Goal: Browse casually: Explore the website without a specific task or goal

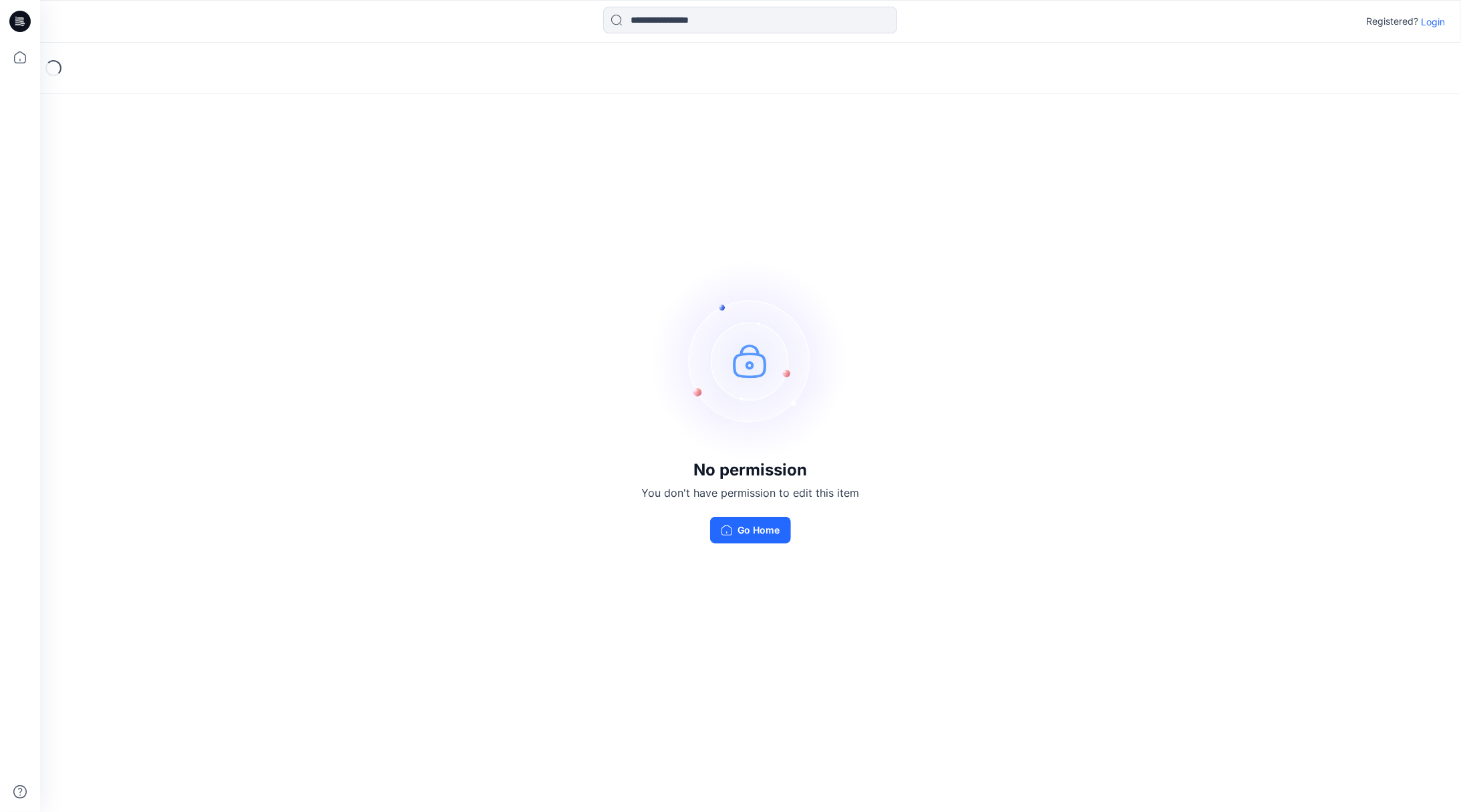
click at [1430, 27] on p "Login" at bounding box center [1432, 22] width 24 height 14
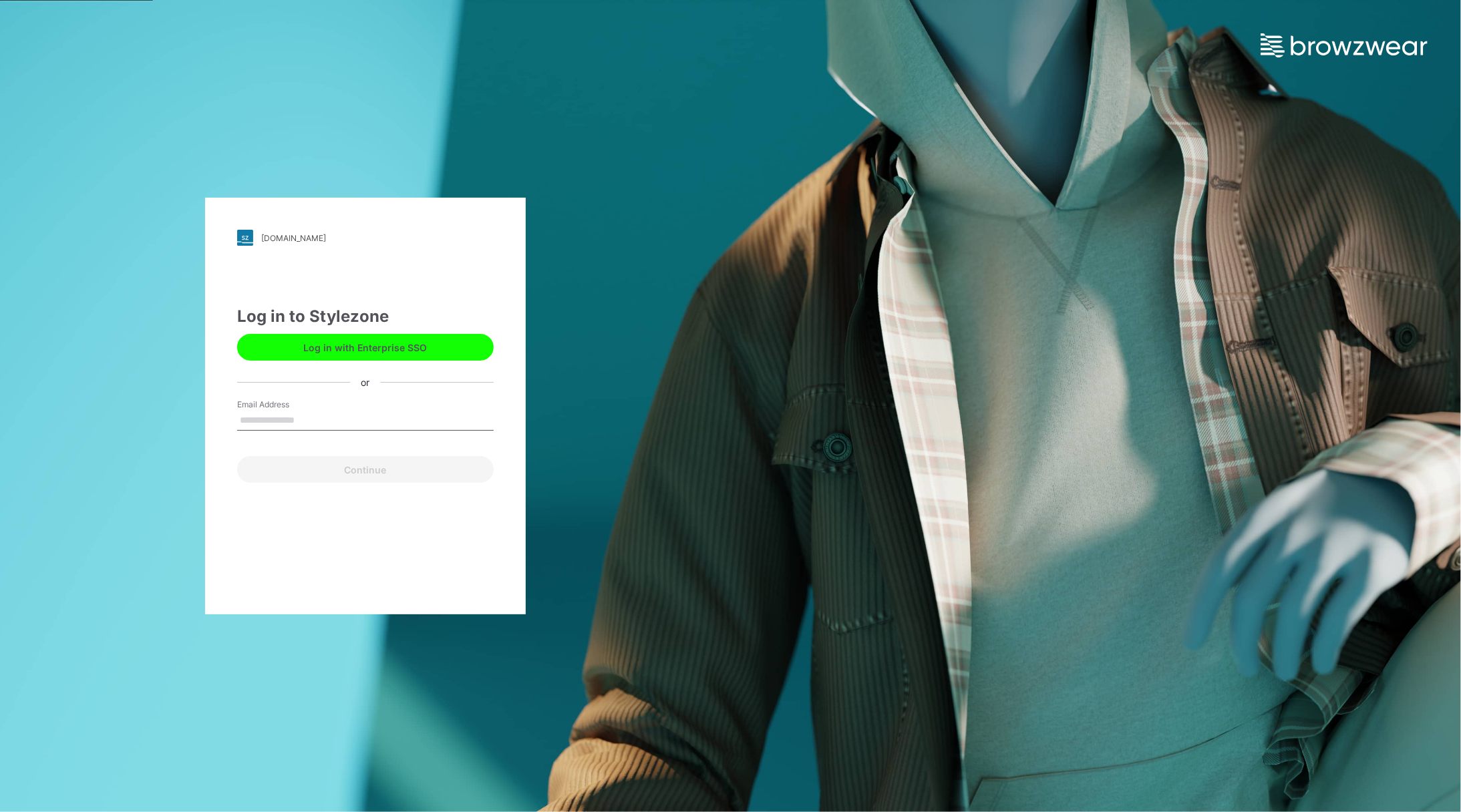
click at [390, 349] on button "Log in with Enterprise SSO" at bounding box center [365, 347] width 256 height 27
click at [388, 345] on button "Log in with Enterprise SSO" at bounding box center [365, 347] width 256 height 27
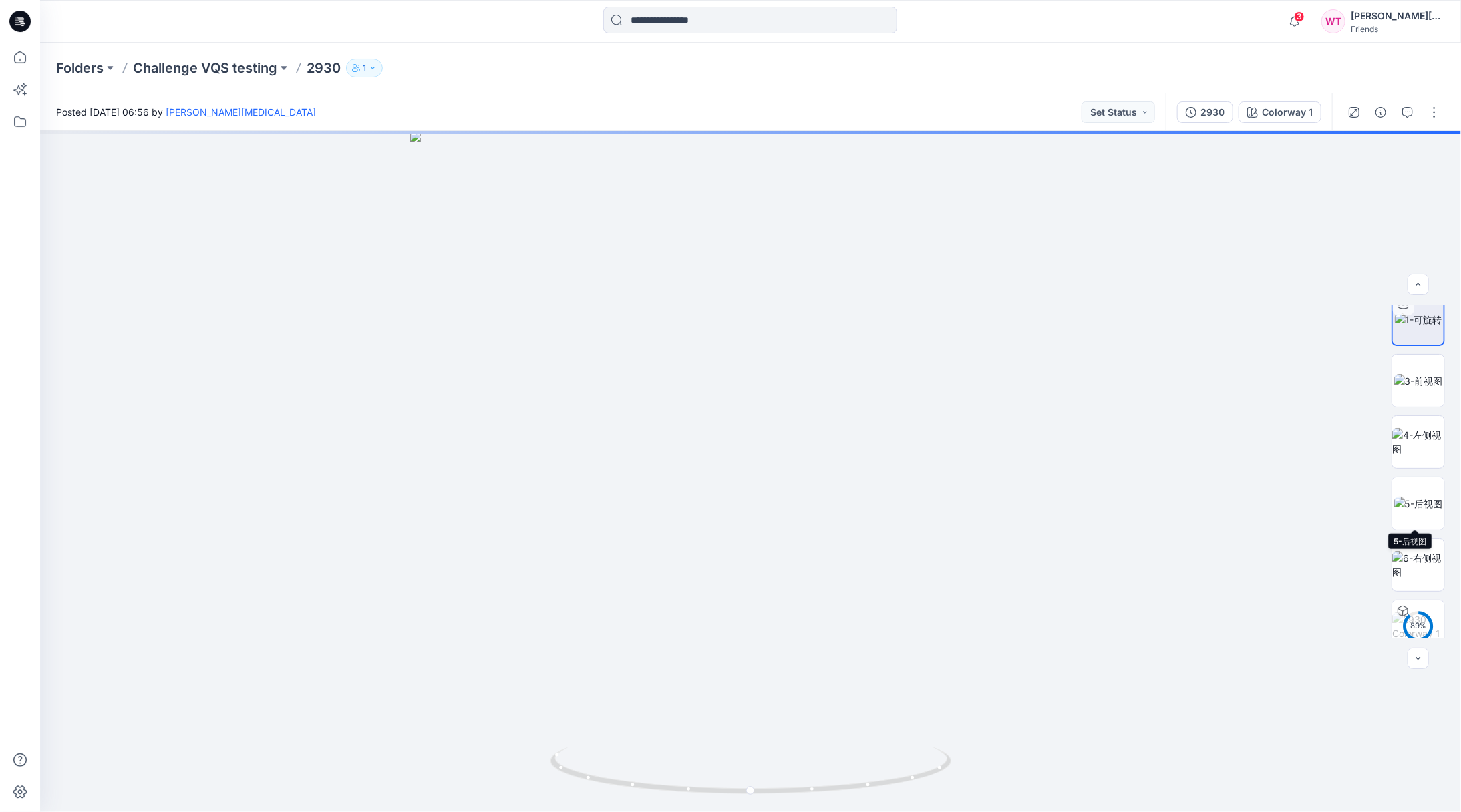
scroll to position [27, 0]
click at [1422, 614] on img at bounding box center [1418, 611] width 52 height 28
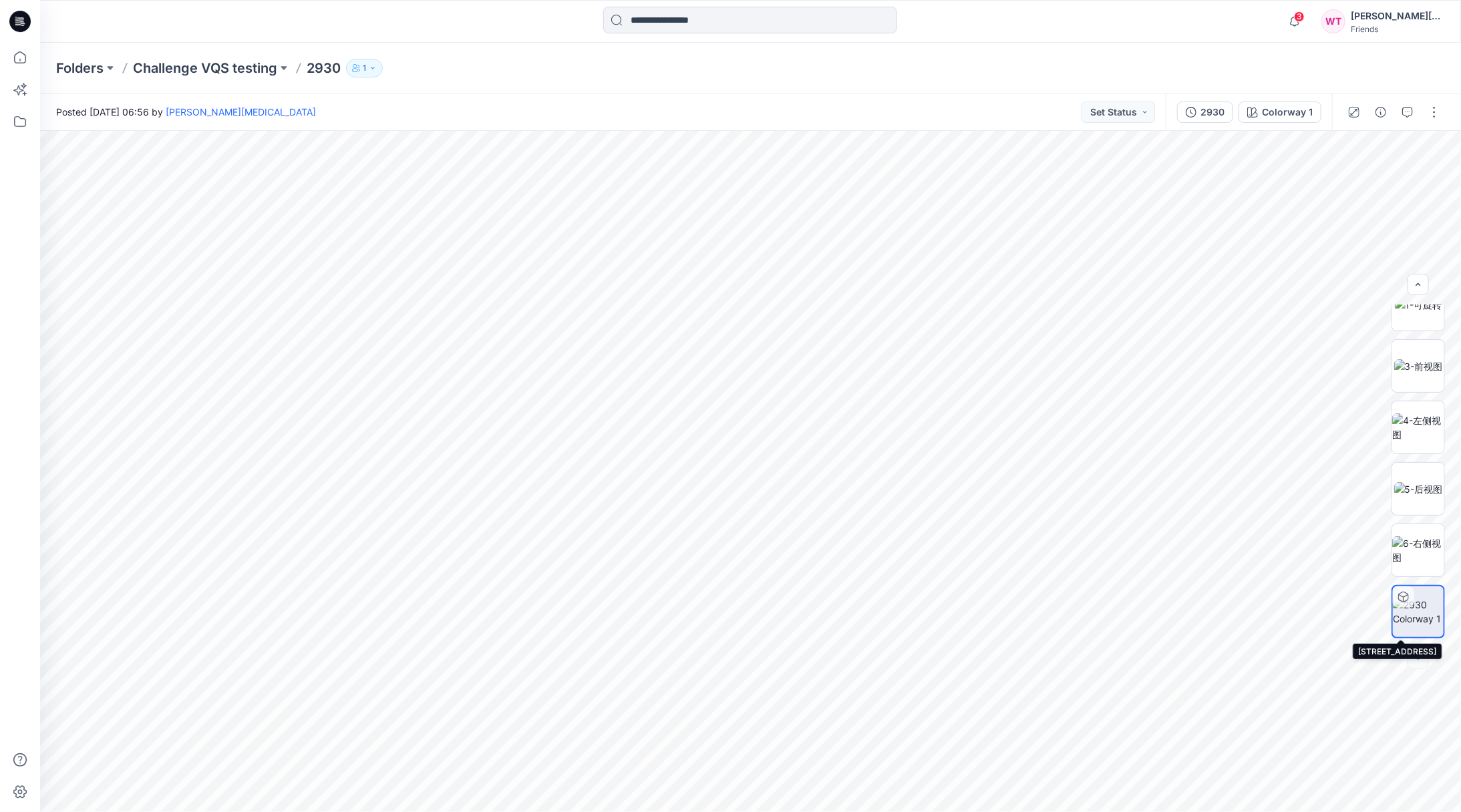
click at [1407, 609] on img at bounding box center [1418, 611] width 50 height 28
click at [0, 0] on button "button" at bounding box center [0, 0] width 0 height 0
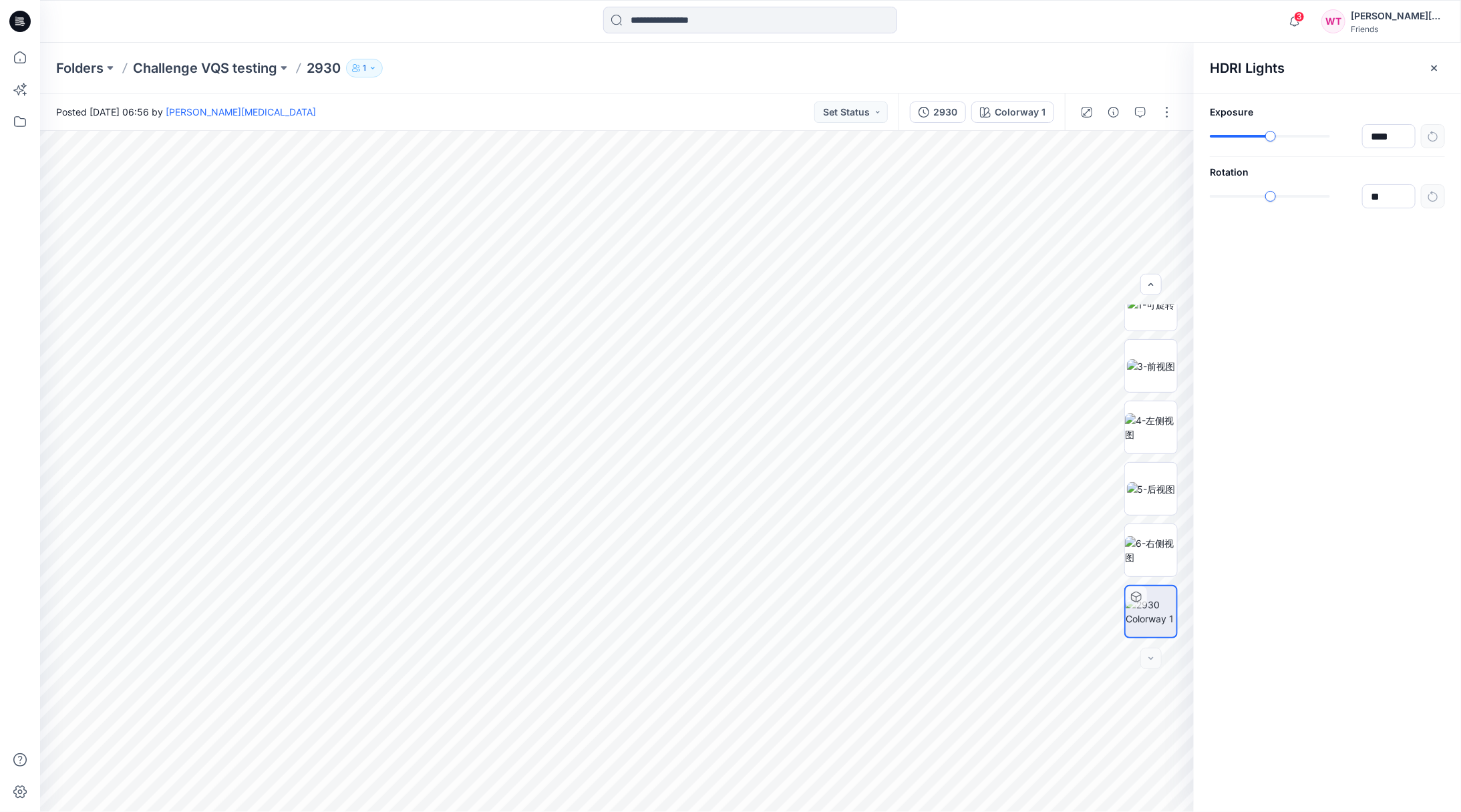
click at [1431, 66] on icon "button" at bounding box center [1434, 68] width 11 height 11
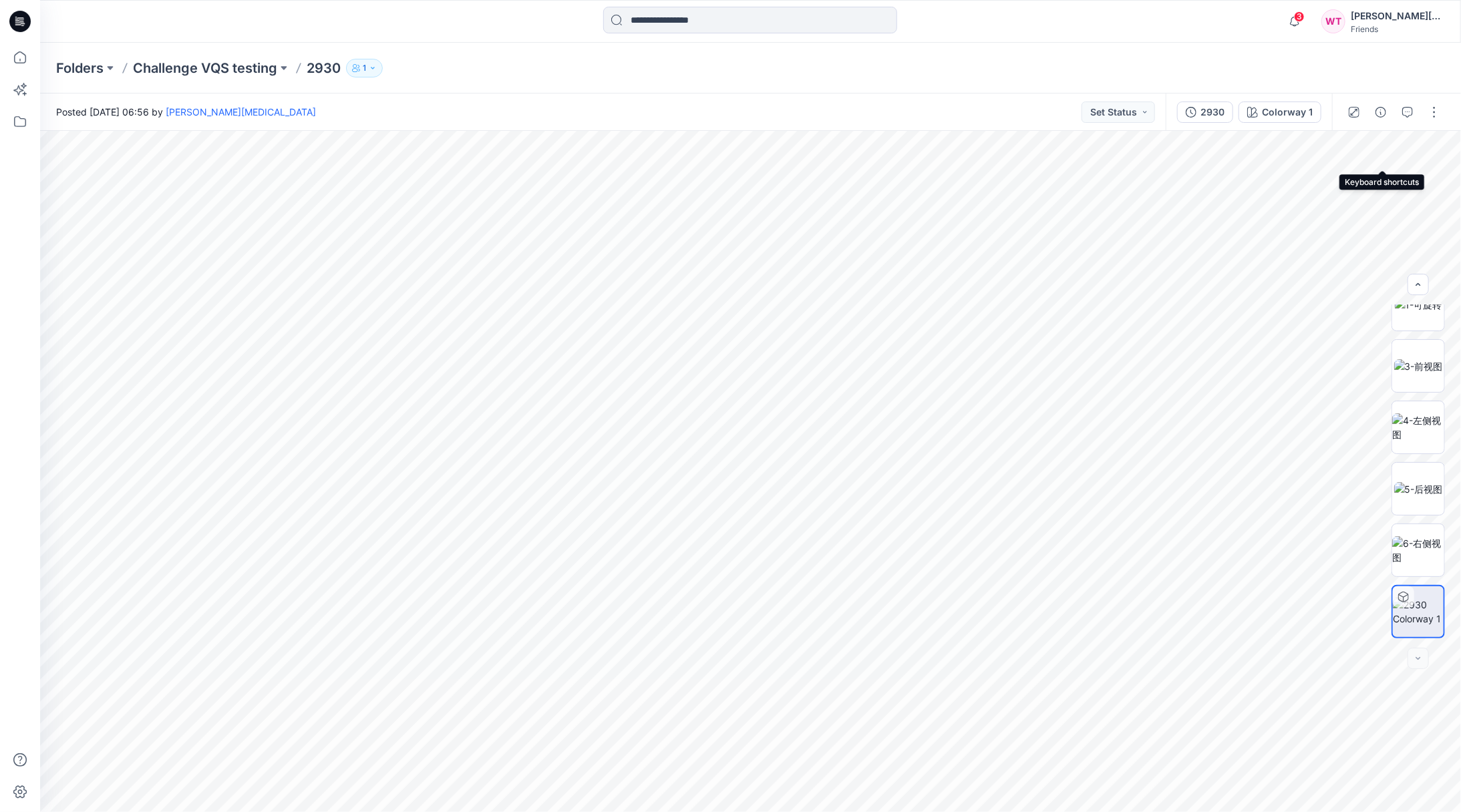
click at [0, 0] on icon "button" at bounding box center [0, 0] width 0 height 0
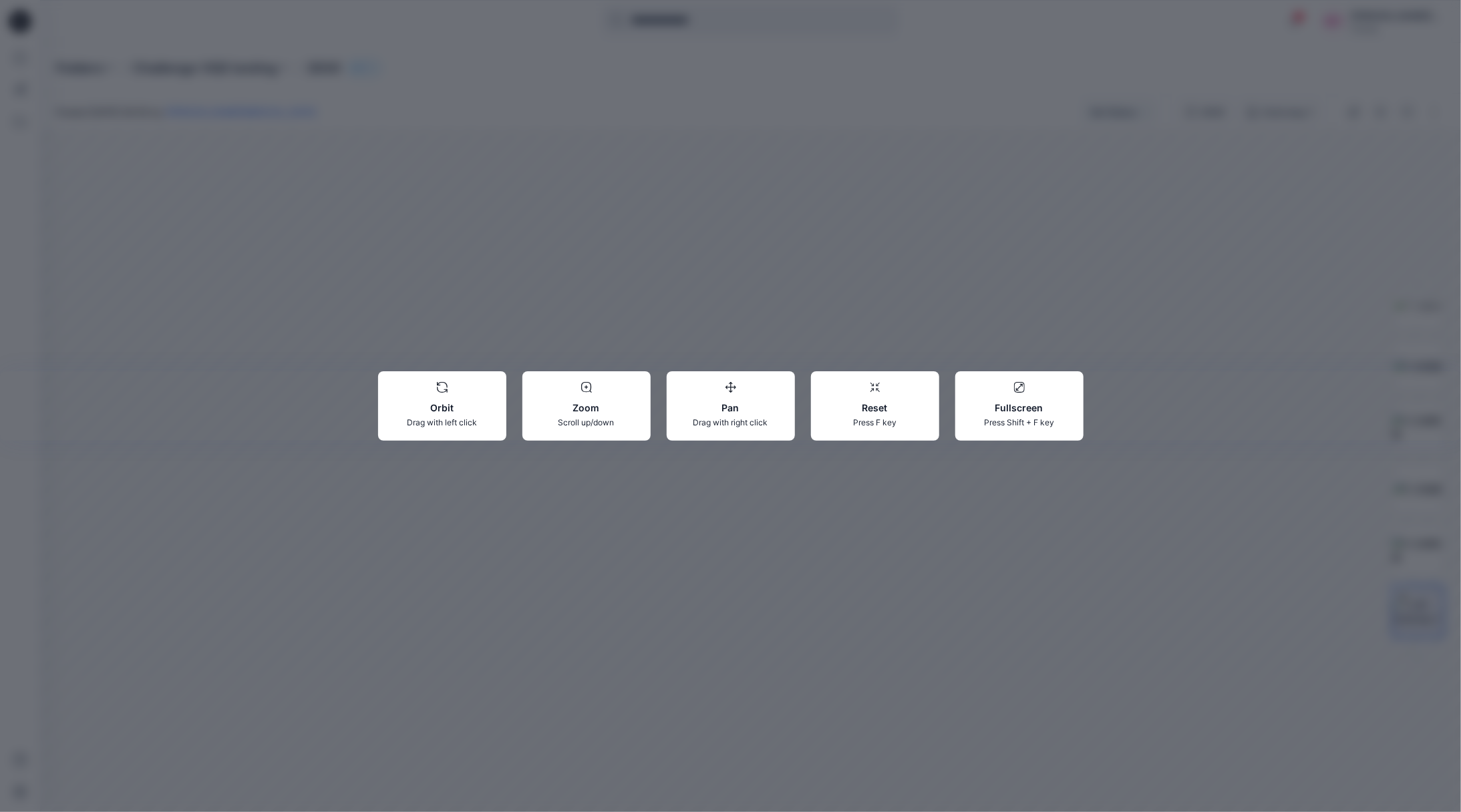
click at [955, 294] on div "Orbit Drag with left click Zoom Scroll up/down Pan Drag with right click Reset …" at bounding box center [730, 406] width 1461 height 812
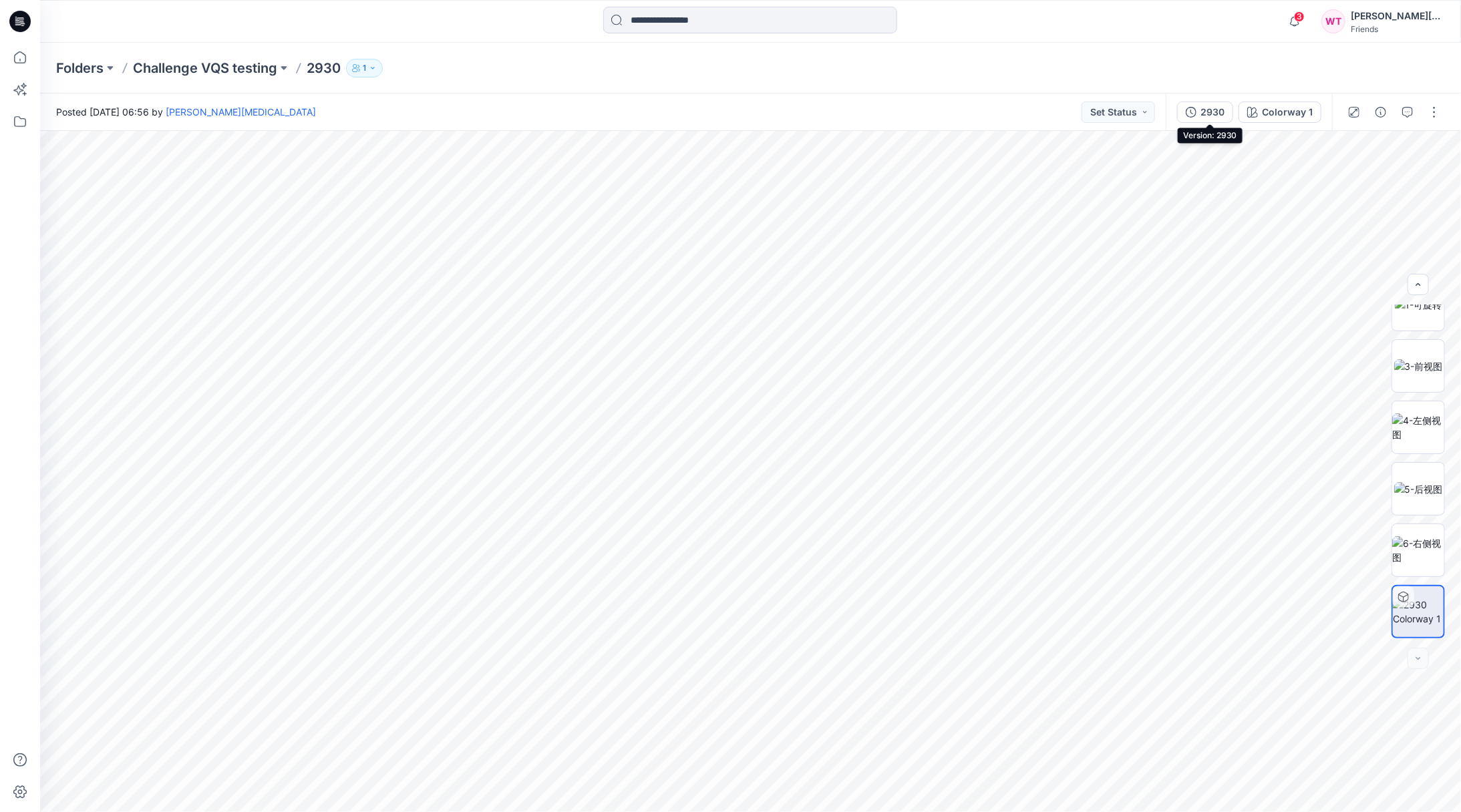
click at [1230, 115] on button "2930" at bounding box center [1205, 112] width 56 height 22
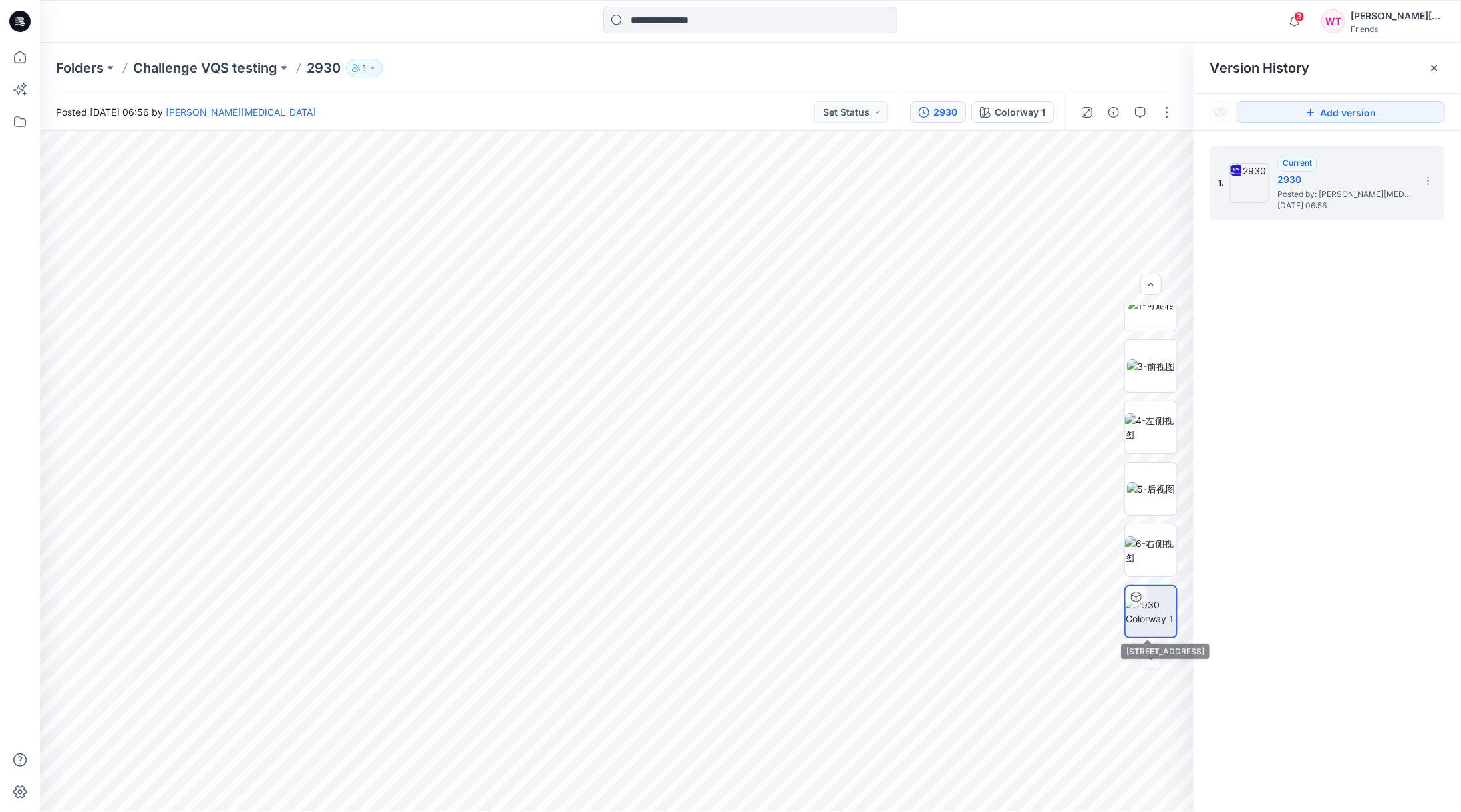
click at [1153, 619] on img at bounding box center [1151, 611] width 50 height 28
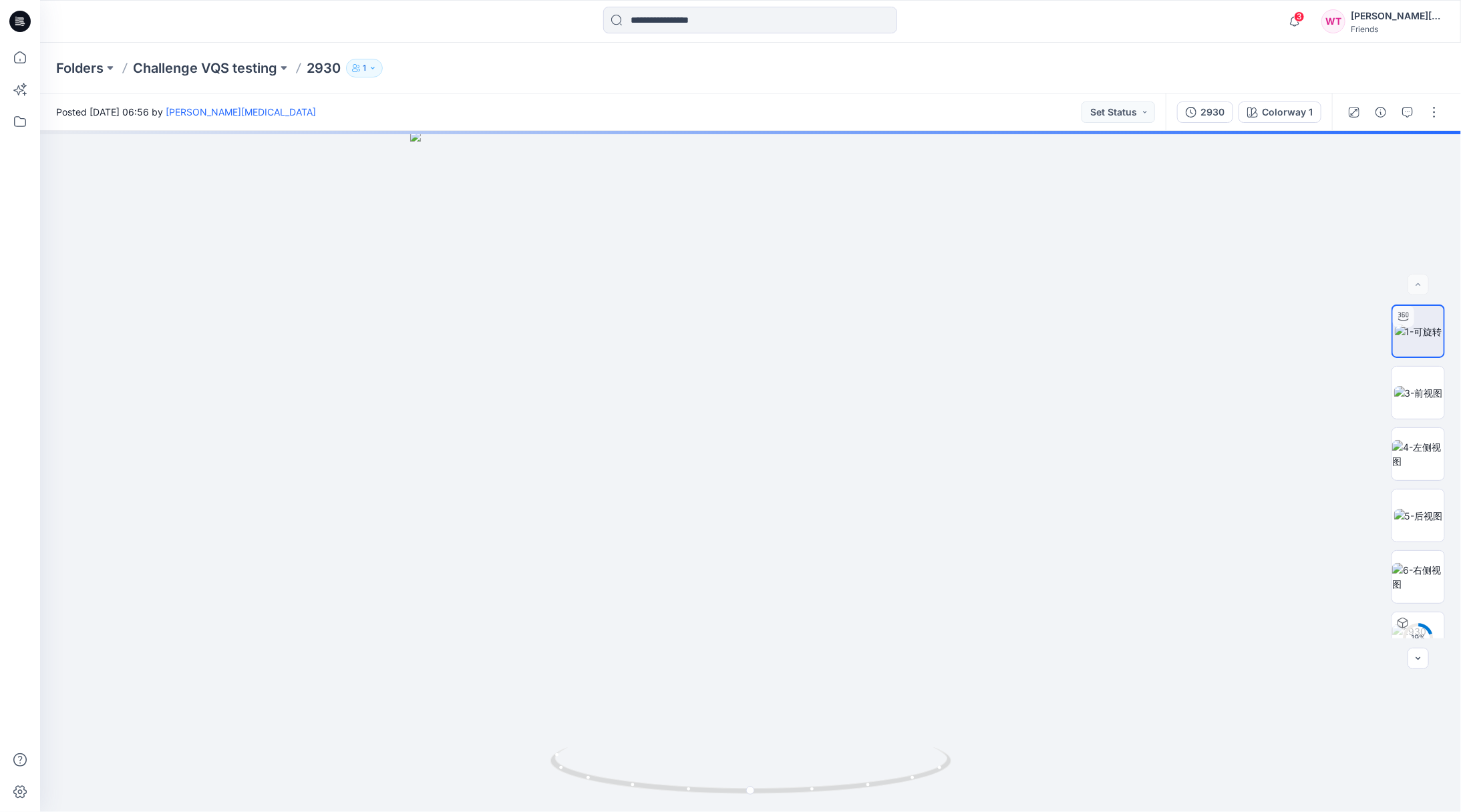
click at [400, 211] on div at bounding box center [750, 471] width 1421 height 681
click at [1427, 604] on img at bounding box center [1418, 611] width 52 height 28
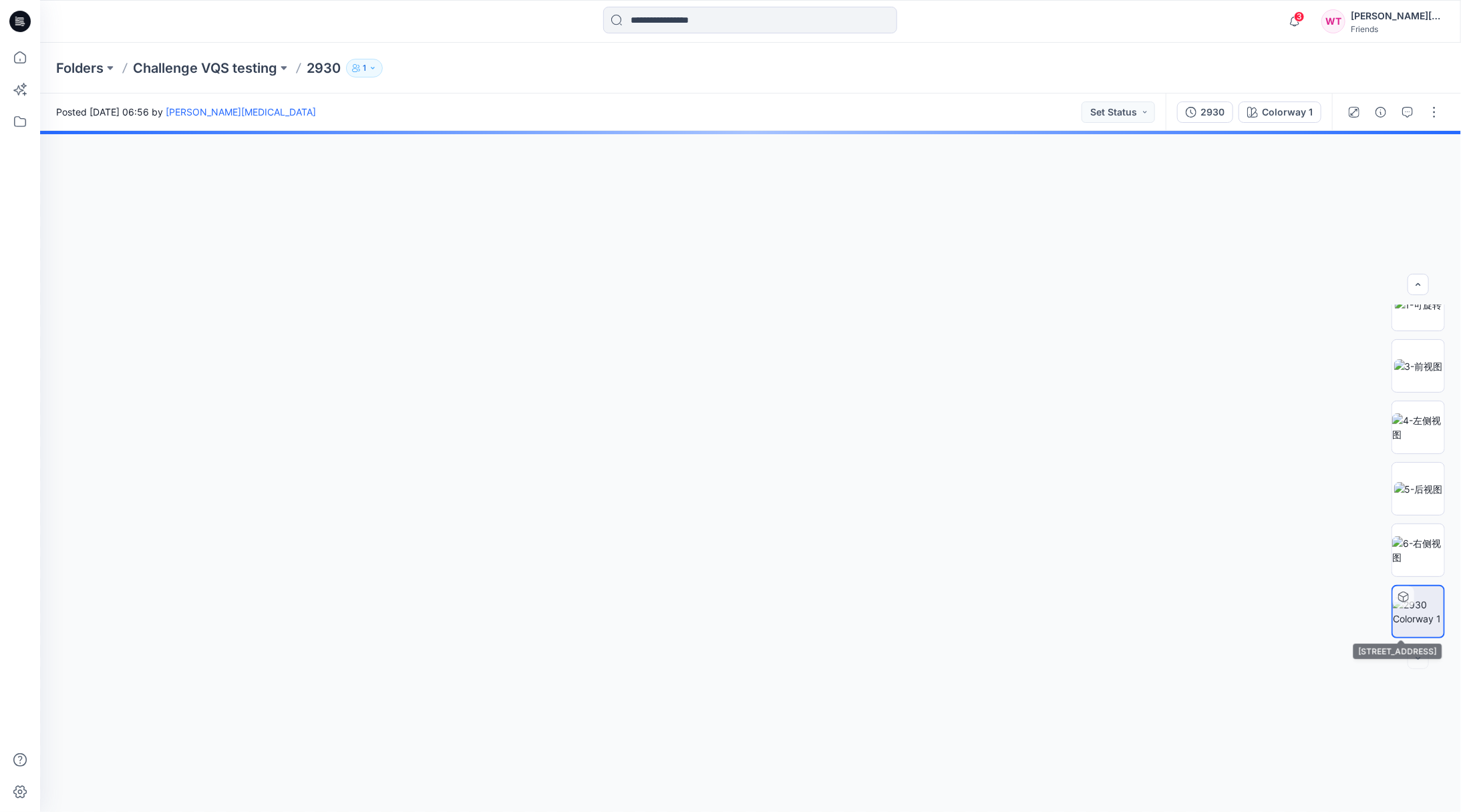
click at [1430, 610] on img at bounding box center [1418, 611] width 50 height 28
click at [1415, 549] on img at bounding box center [1418, 549] width 52 height 28
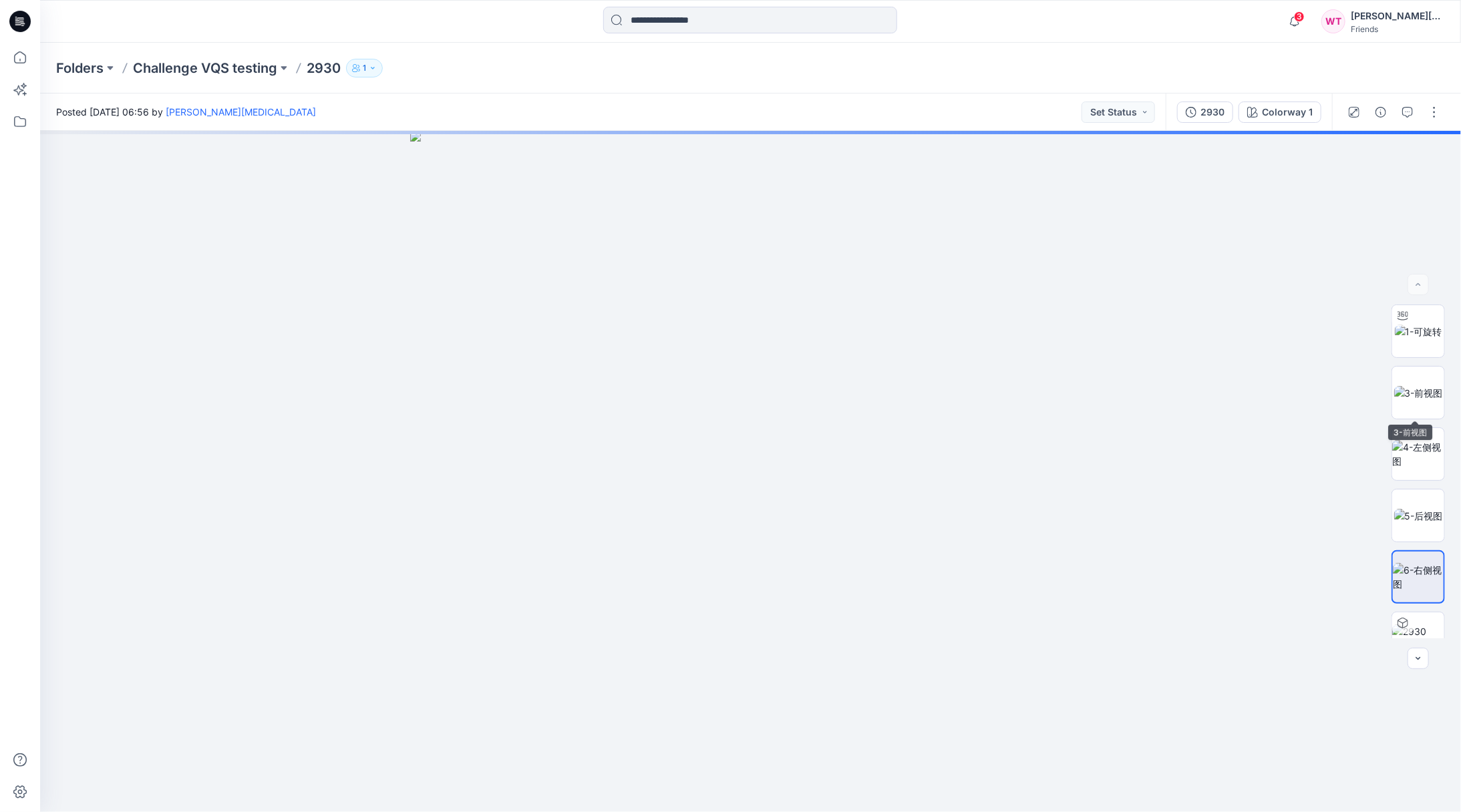
scroll to position [0, 0]
click at [1410, 335] on img at bounding box center [1418, 332] width 48 height 14
click at [1412, 396] on img at bounding box center [1419, 393] width 49 height 14
click at [1404, 386] on img at bounding box center [1419, 393] width 49 height 14
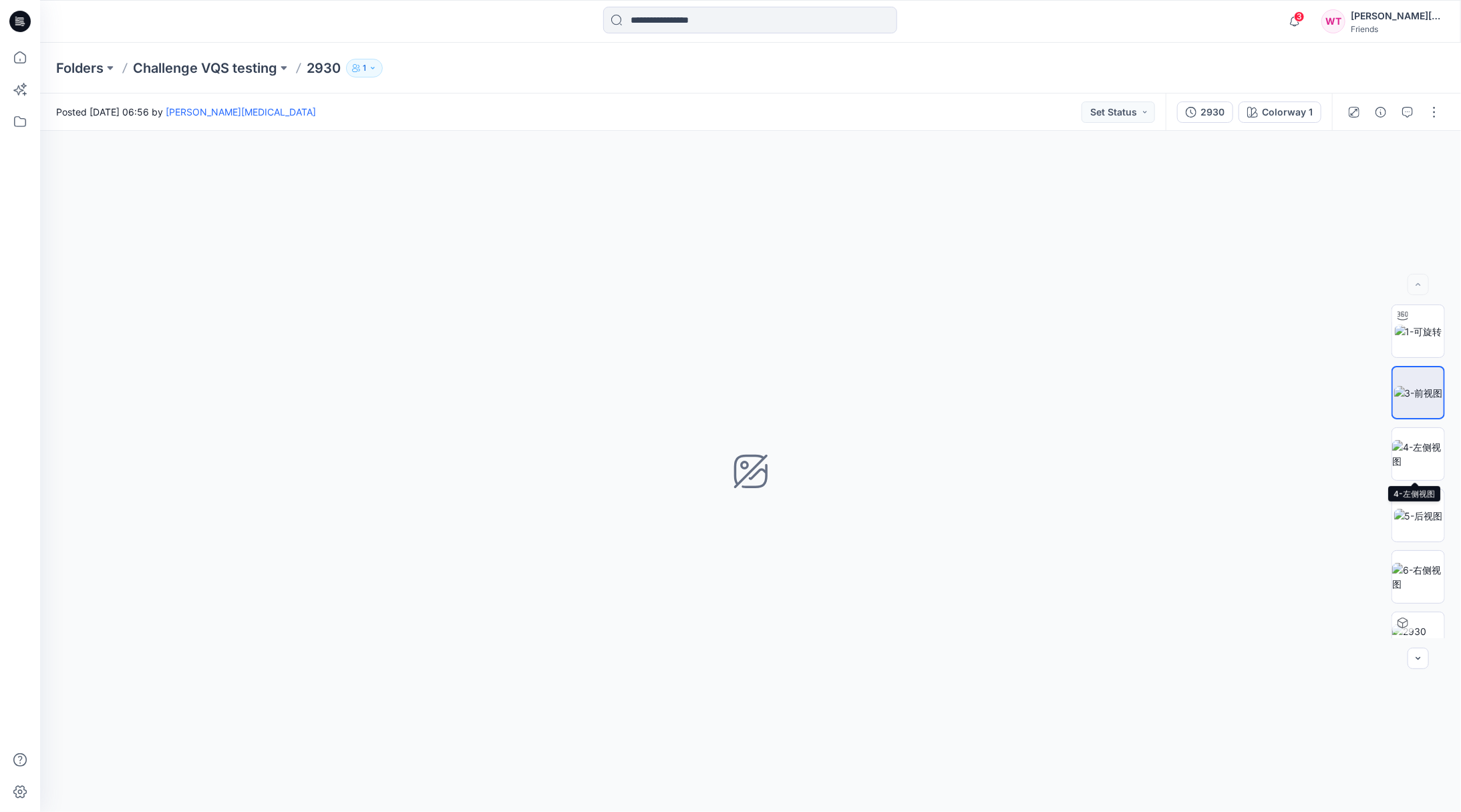
click at [1397, 460] on img at bounding box center [1418, 453] width 52 height 28
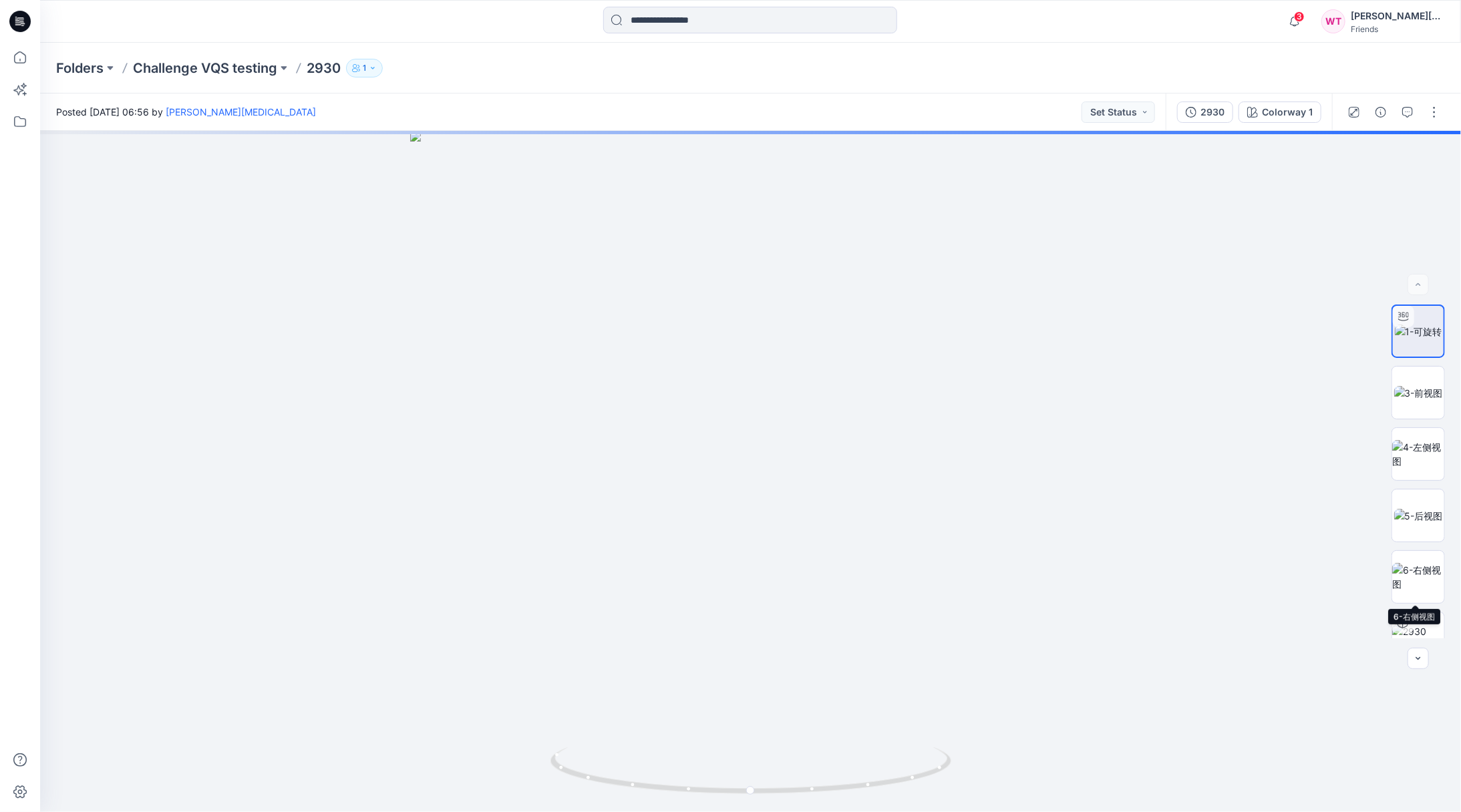
scroll to position [27, 0]
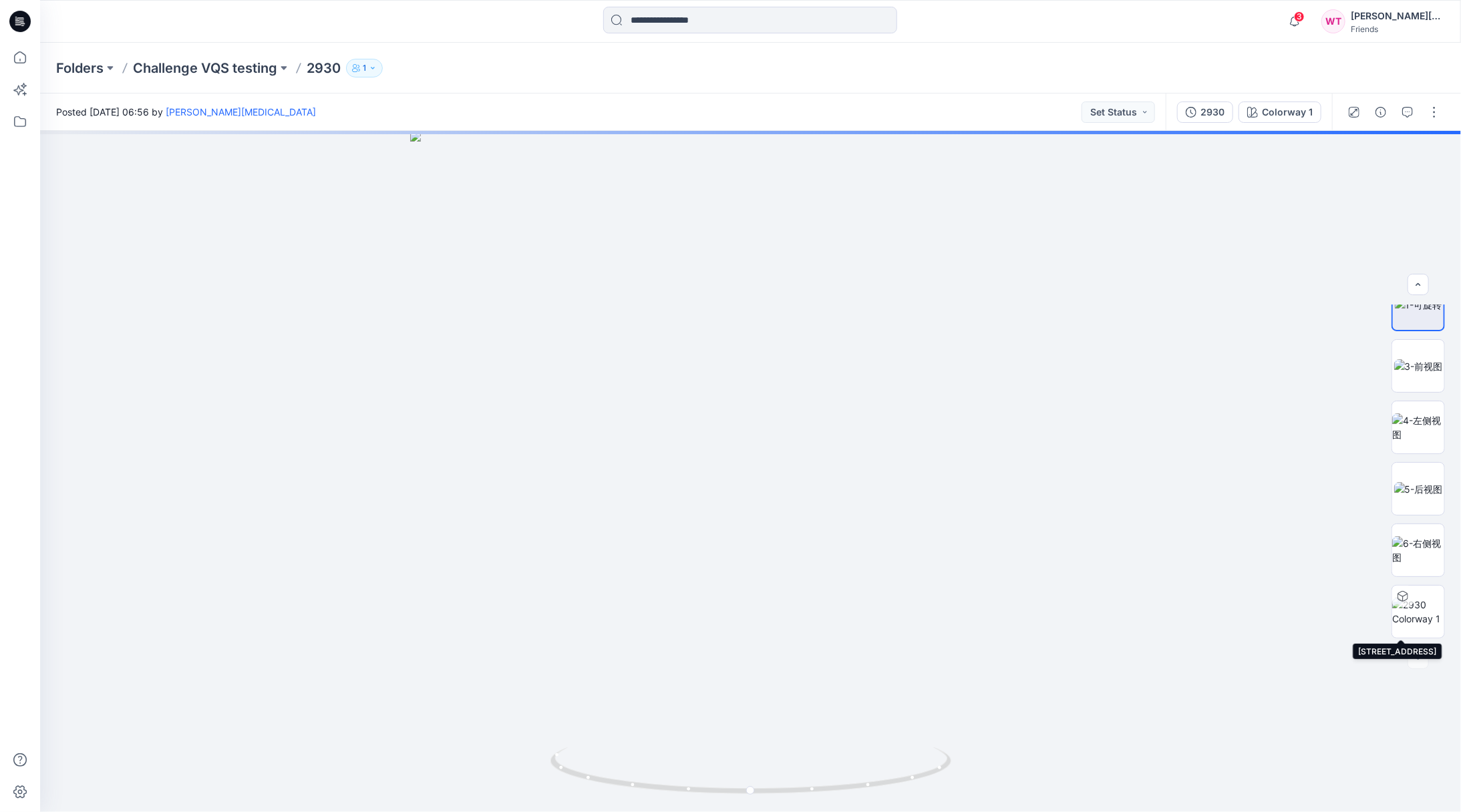
click at [1412, 611] on img at bounding box center [1418, 611] width 52 height 28
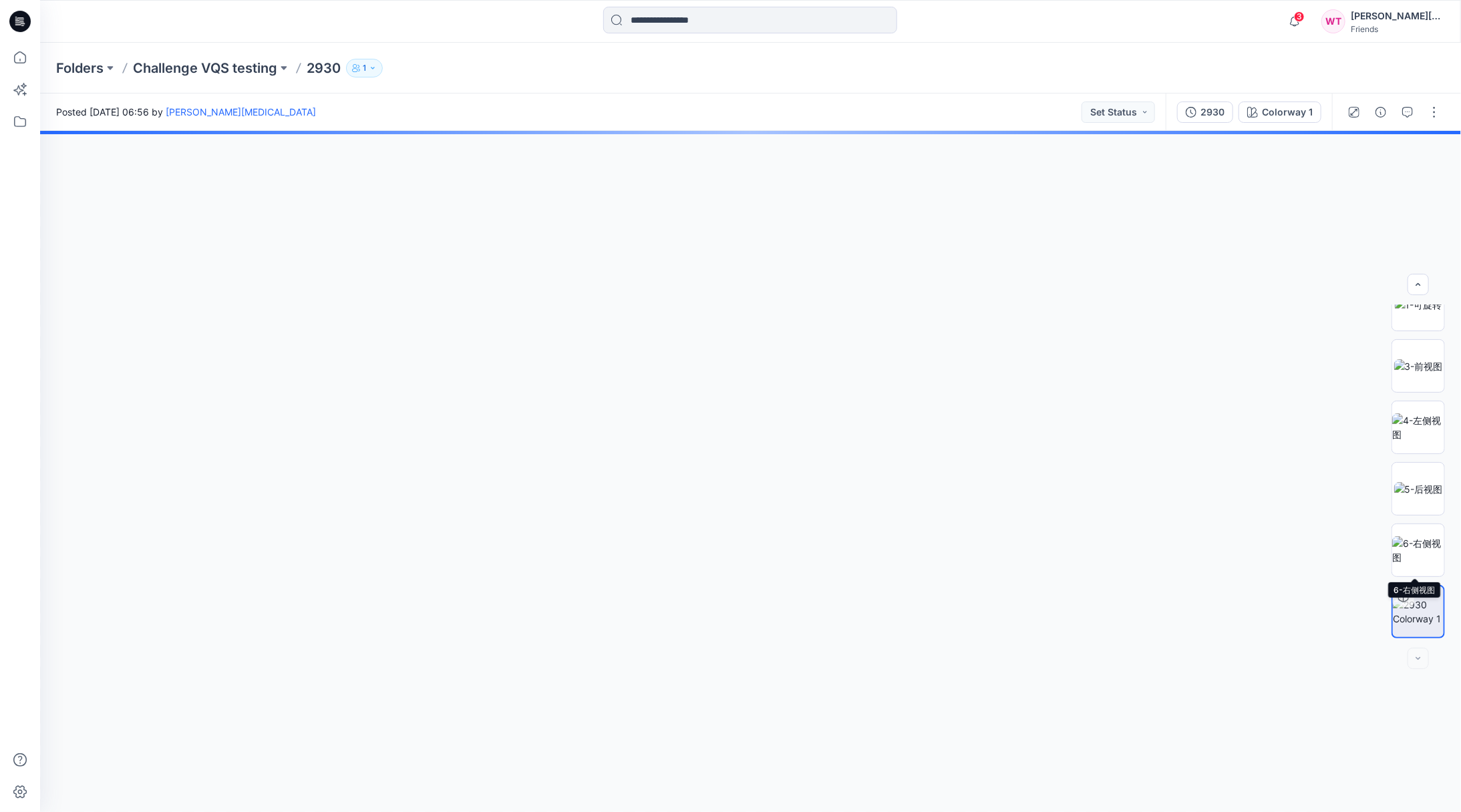
click at [1422, 551] on img at bounding box center [1418, 549] width 52 height 28
click at [1425, 372] on img at bounding box center [1419, 366] width 49 height 14
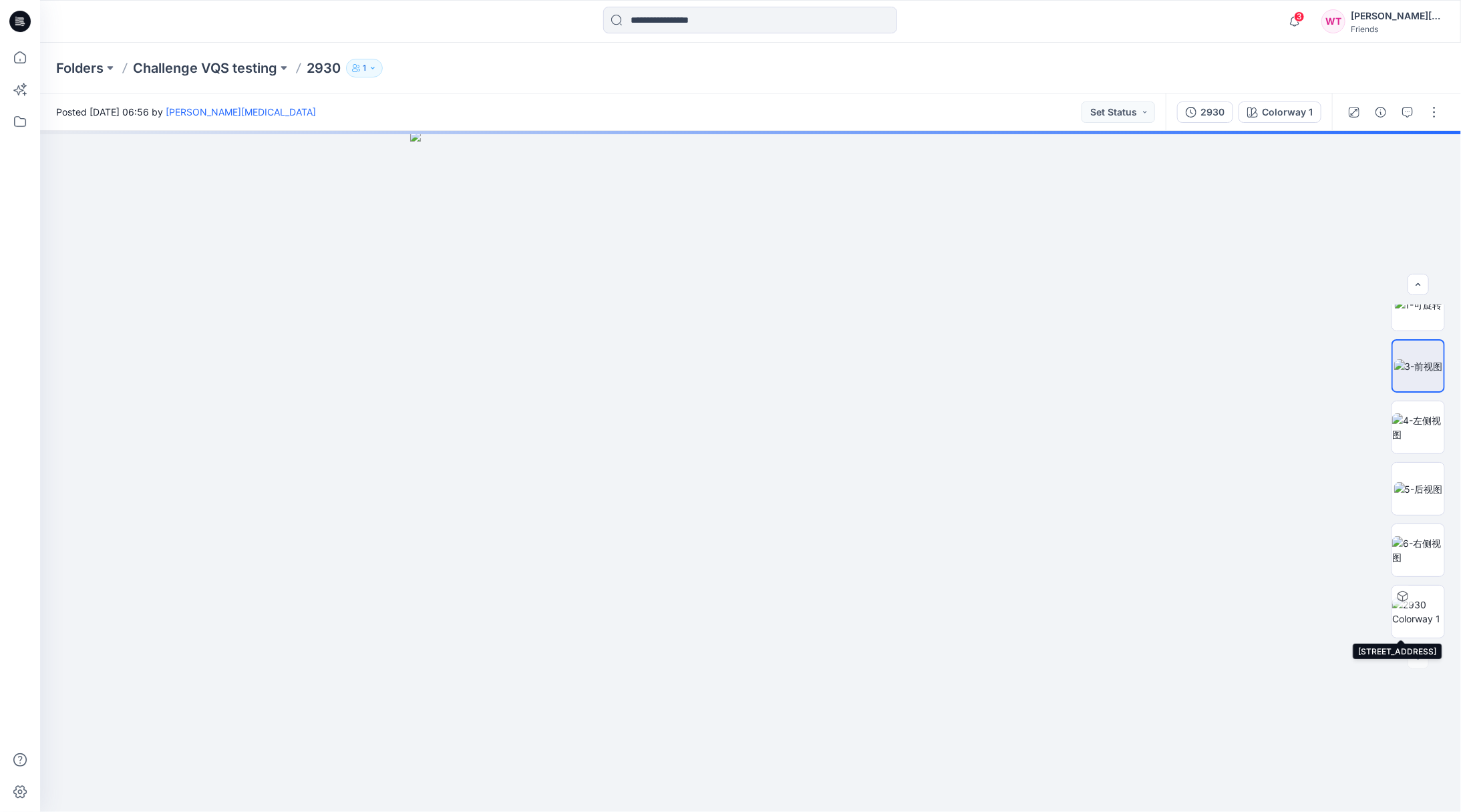
click at [1412, 611] on img at bounding box center [1418, 611] width 52 height 28
